Goal: Task Accomplishment & Management: Use online tool/utility

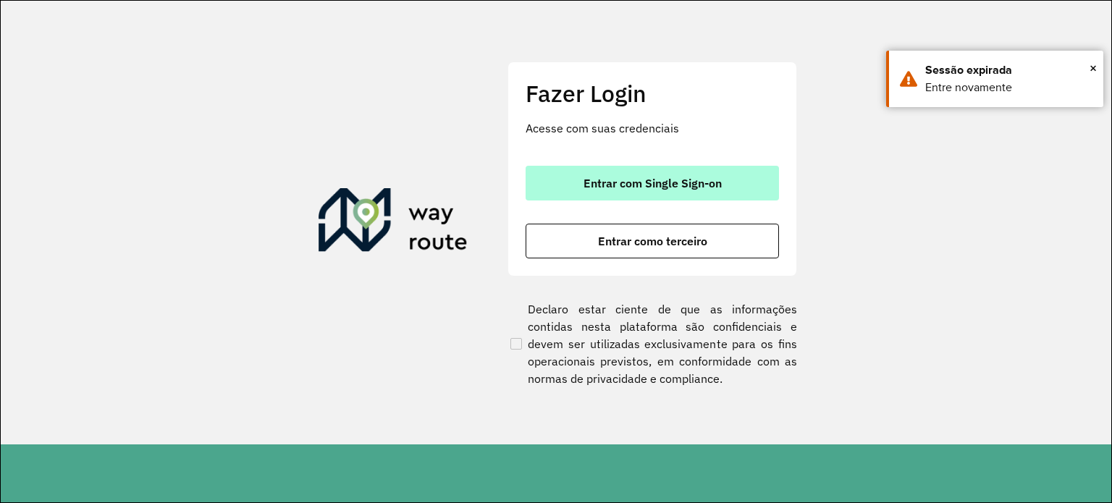
click at [679, 166] on button "Entrar com Single Sign-on" at bounding box center [651, 183] width 253 height 35
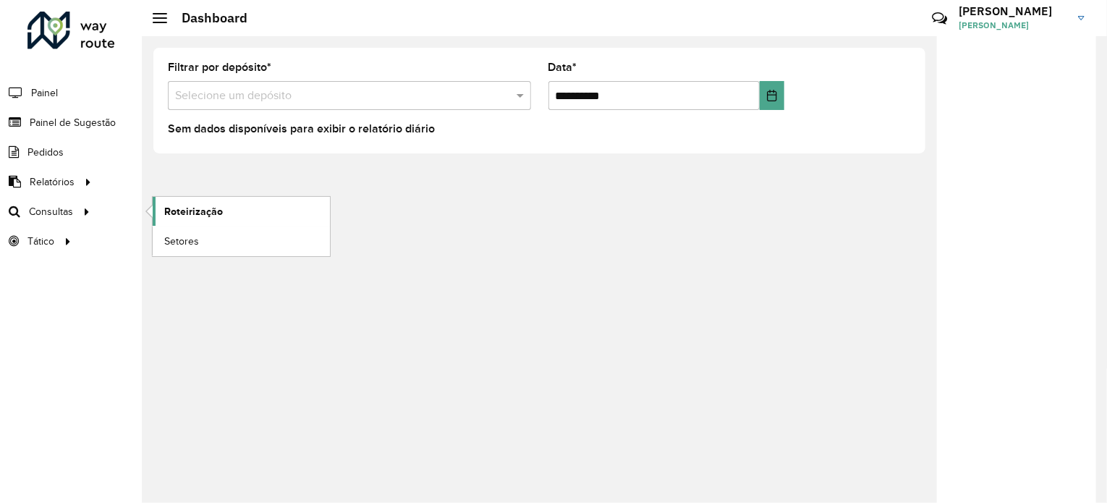
click at [198, 207] on span "Roteirização" at bounding box center [193, 211] width 59 height 15
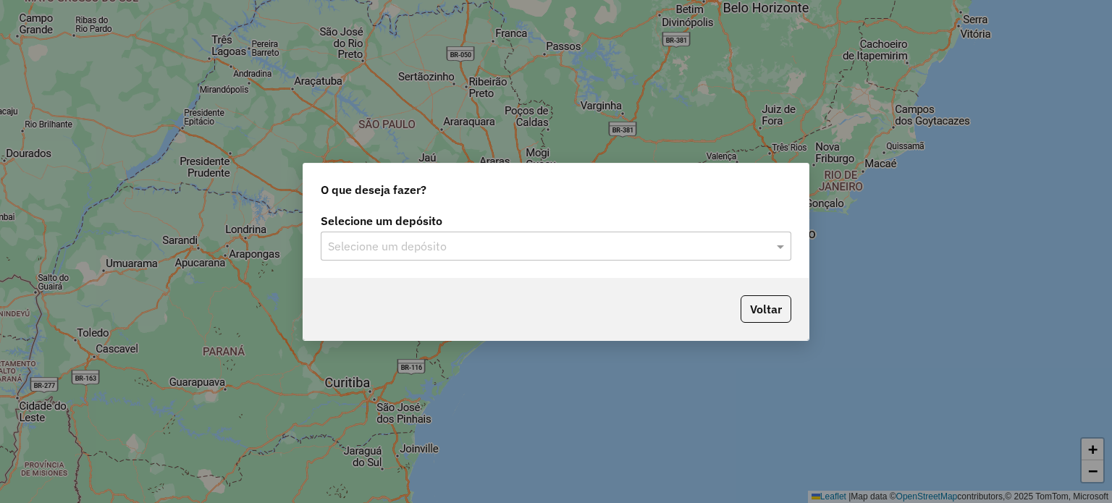
click at [464, 244] on input "text" at bounding box center [541, 246] width 427 height 17
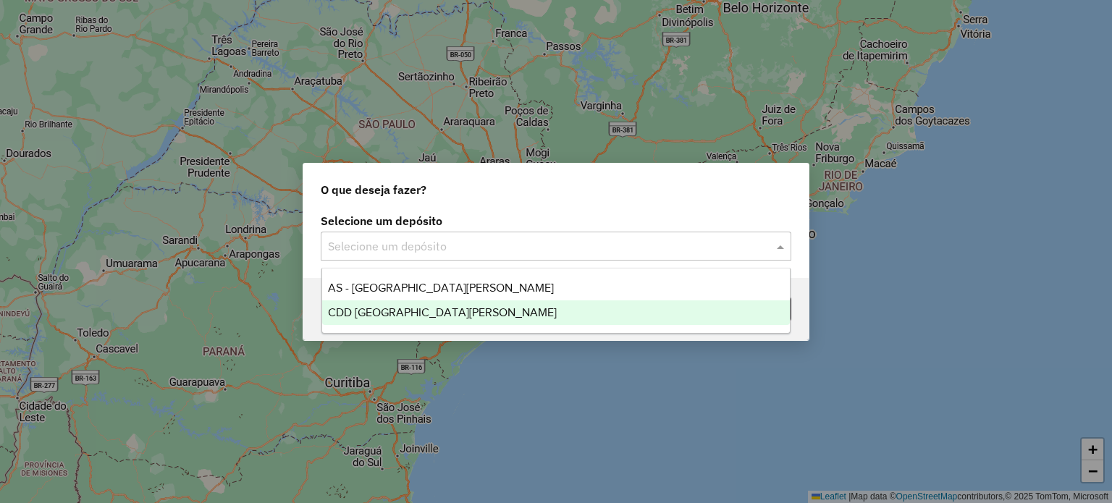
click at [439, 309] on span "CDD [GEOGRAPHIC_DATA][PERSON_NAME]" at bounding box center [442, 312] width 229 height 12
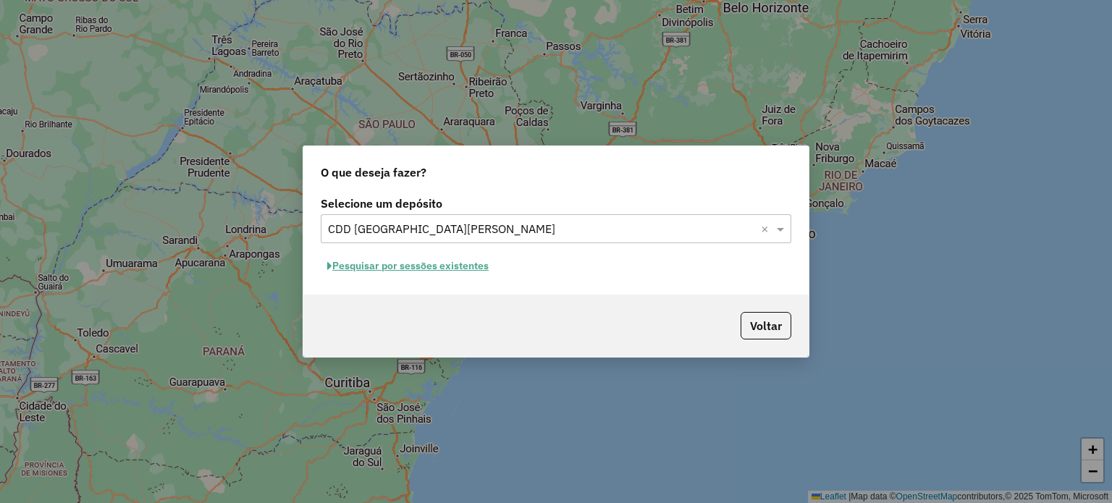
click at [455, 270] on button "Pesquisar por sessões existentes" at bounding box center [408, 266] width 174 height 22
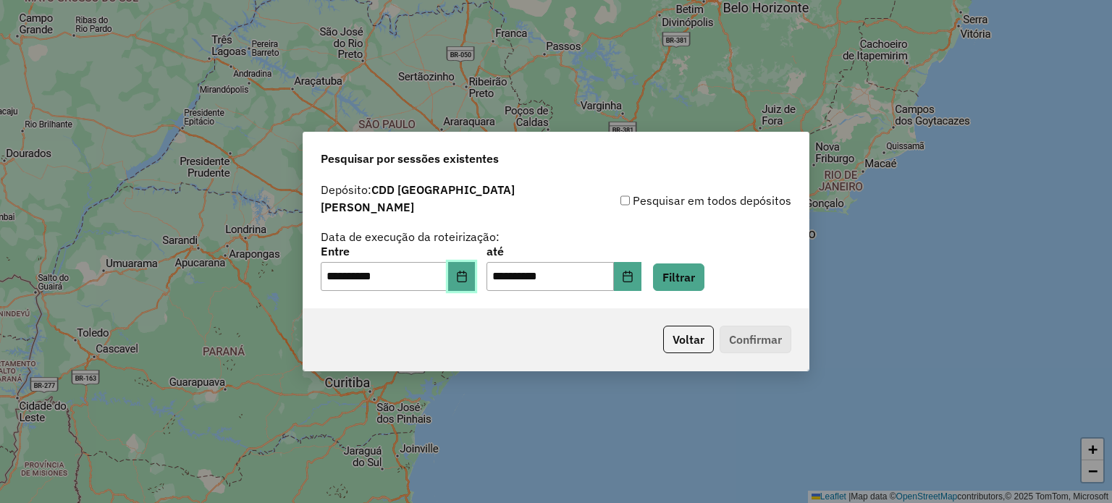
click at [466, 274] on icon "Choose Date" at bounding box center [461, 277] width 9 height 12
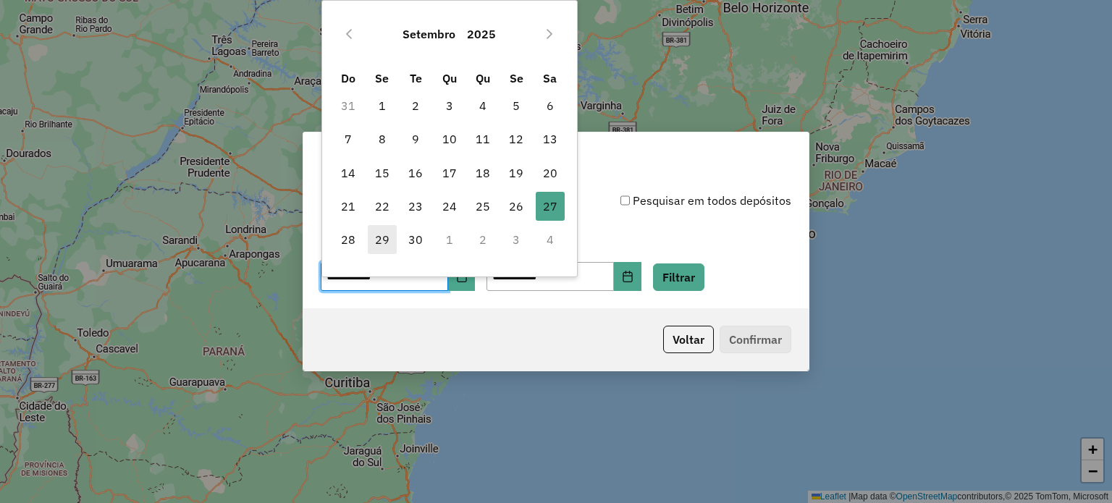
click at [388, 242] on span "29" at bounding box center [382, 239] width 29 height 29
type input "**********"
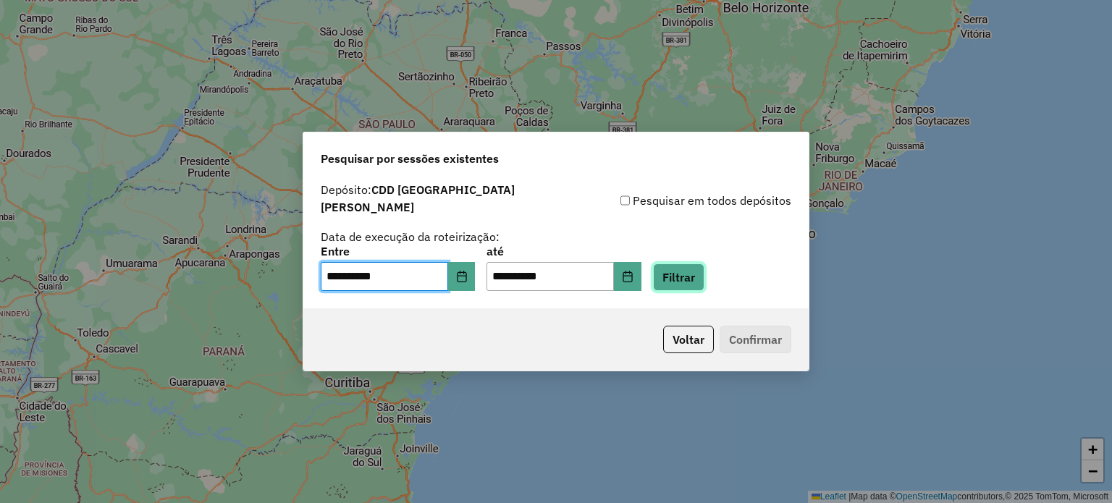
click at [700, 276] on button "Filtrar" at bounding box center [678, 276] width 51 height 27
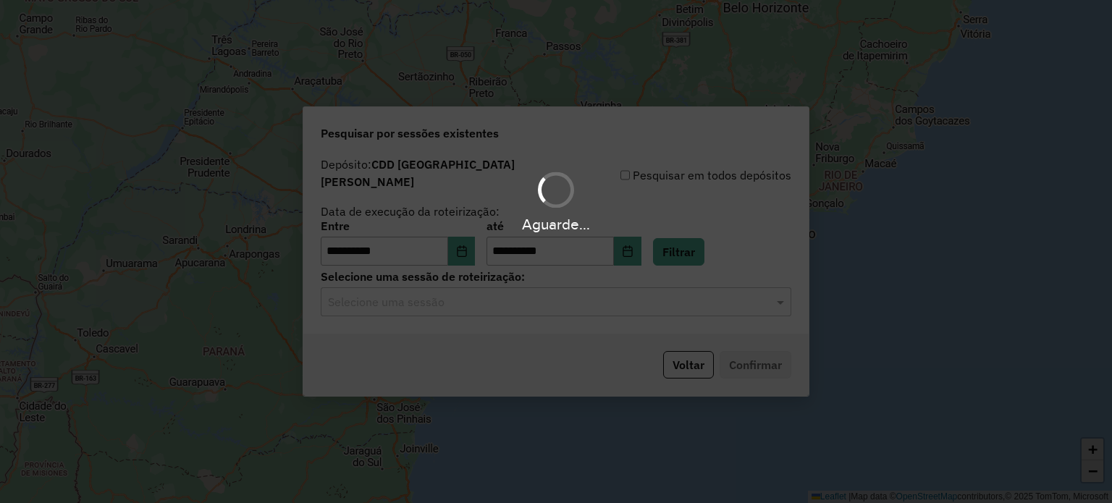
click at [556, 300] on hb-app "**********" at bounding box center [556, 251] width 1112 height 503
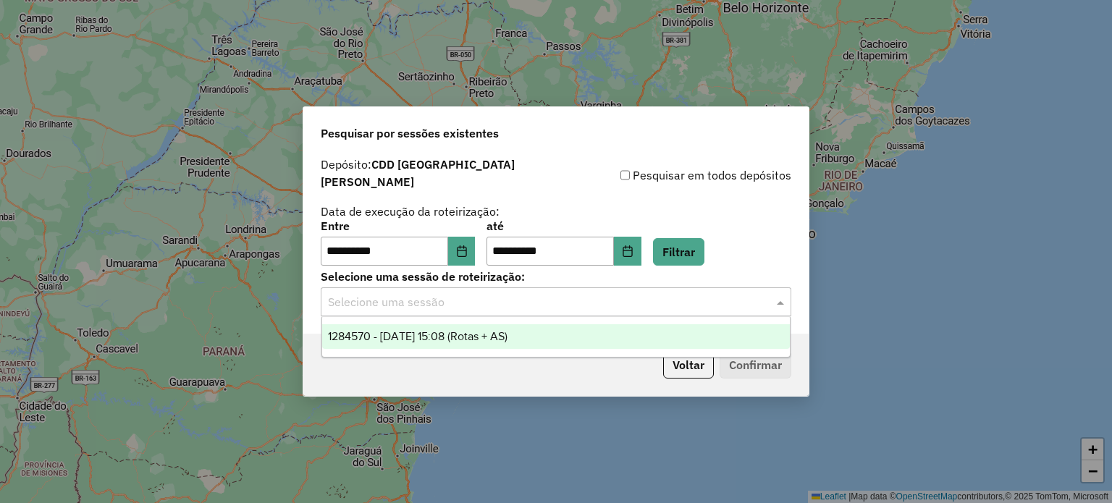
click at [539, 300] on input "text" at bounding box center [541, 302] width 427 height 17
click at [528, 328] on div "1284570 - [DATE] 15:08 (Rotas + AS)" at bounding box center [556, 336] width 468 height 25
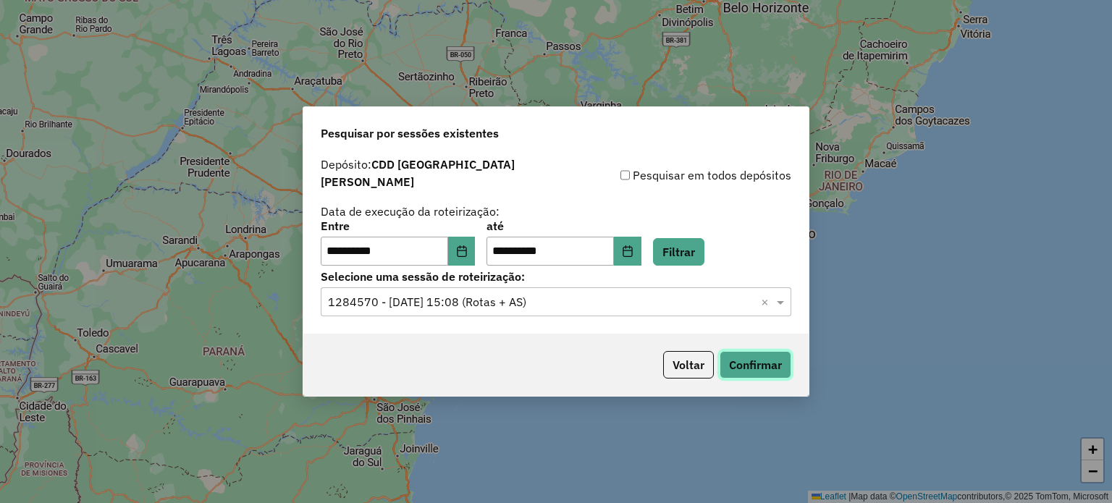
click at [740, 352] on button "Confirmar" at bounding box center [755, 364] width 72 height 27
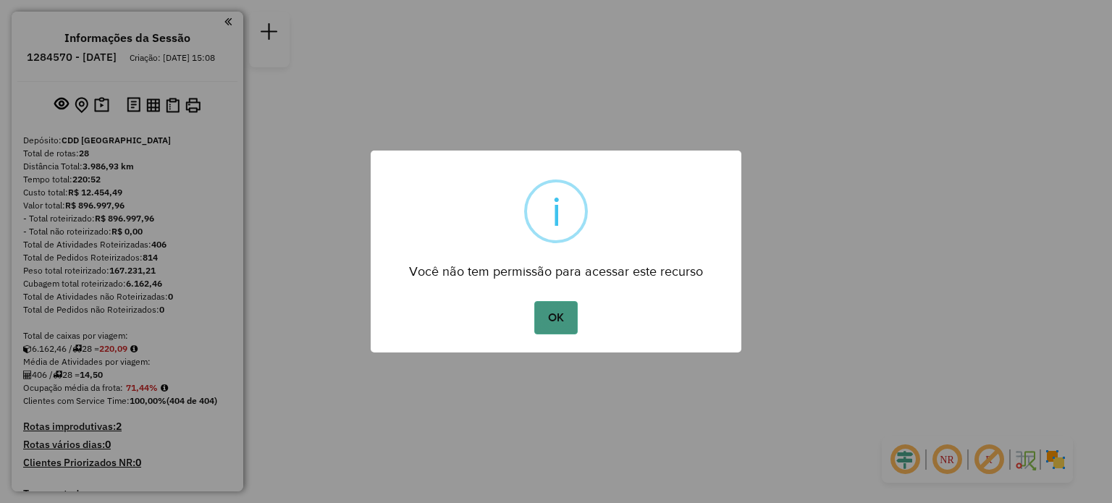
click at [557, 303] on button "OK" at bounding box center [555, 317] width 43 height 33
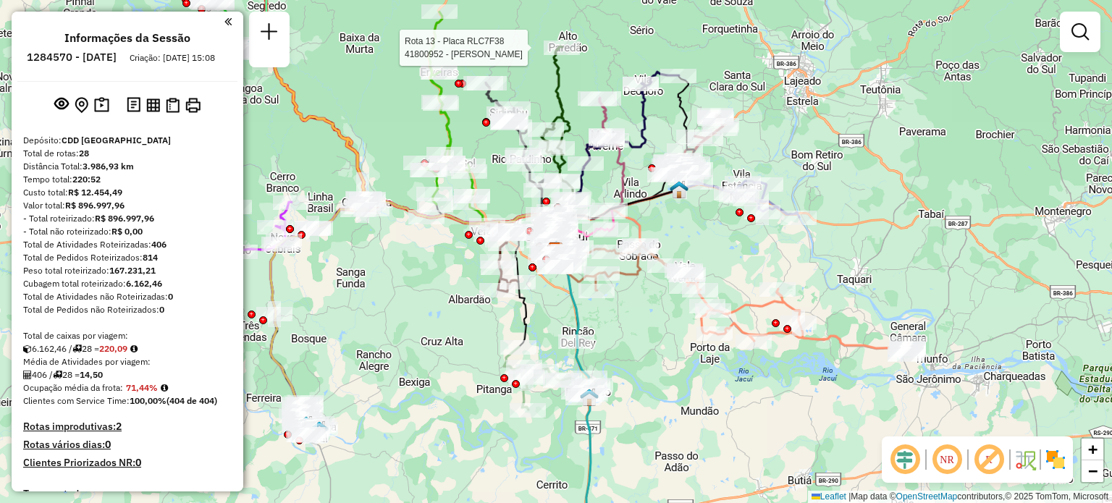
select select "**********"
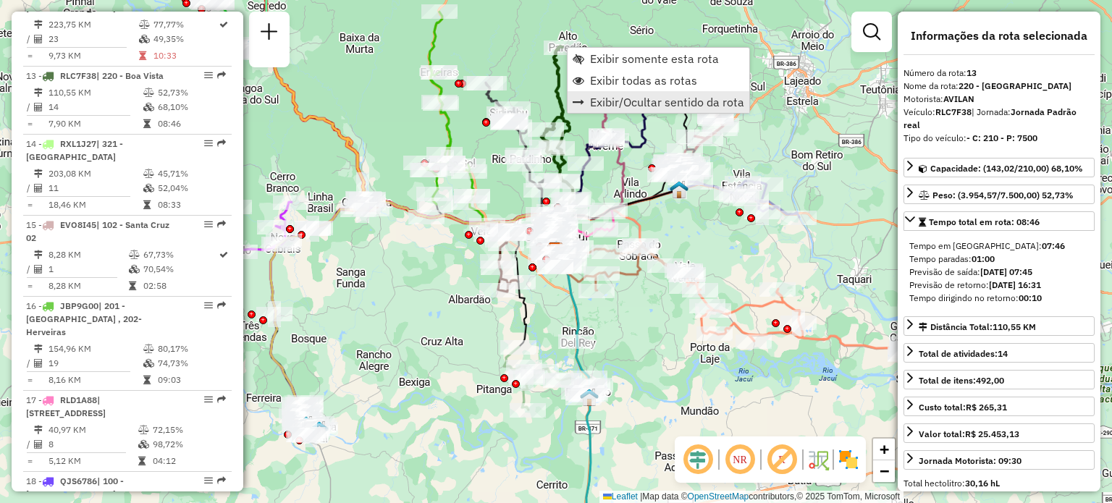
scroll to position [1511, 0]
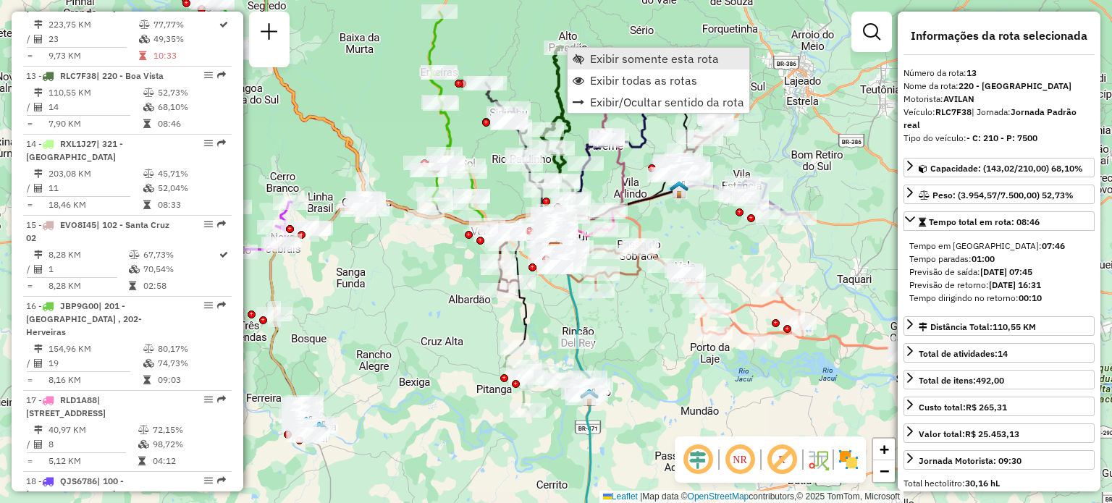
click at [640, 64] on span "Exibir somente esta rota" at bounding box center [654, 59] width 129 height 12
